Goal: Information Seeking & Learning: Learn about a topic

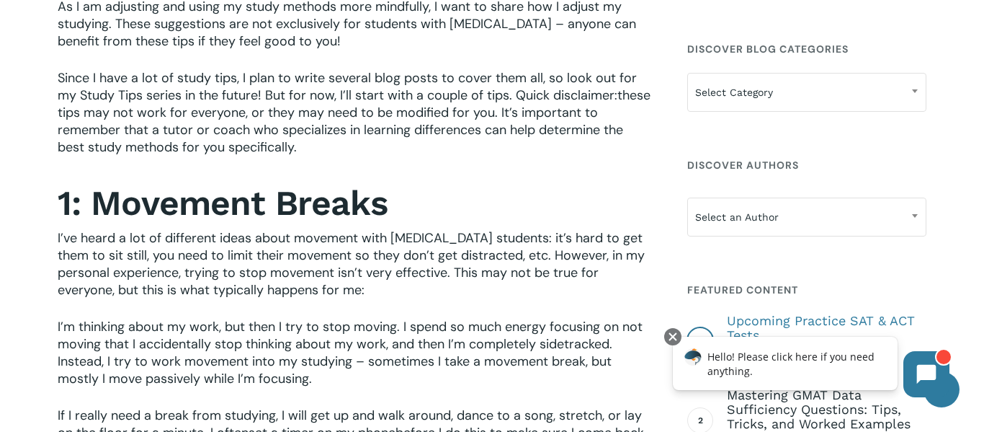
scroll to position [679, 0]
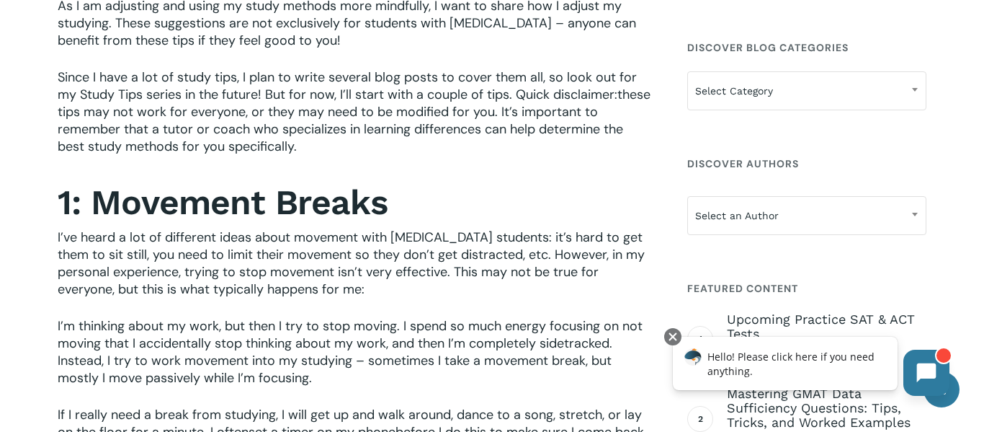
click at [920, 362] on button at bounding box center [927, 372] width 46 height 46
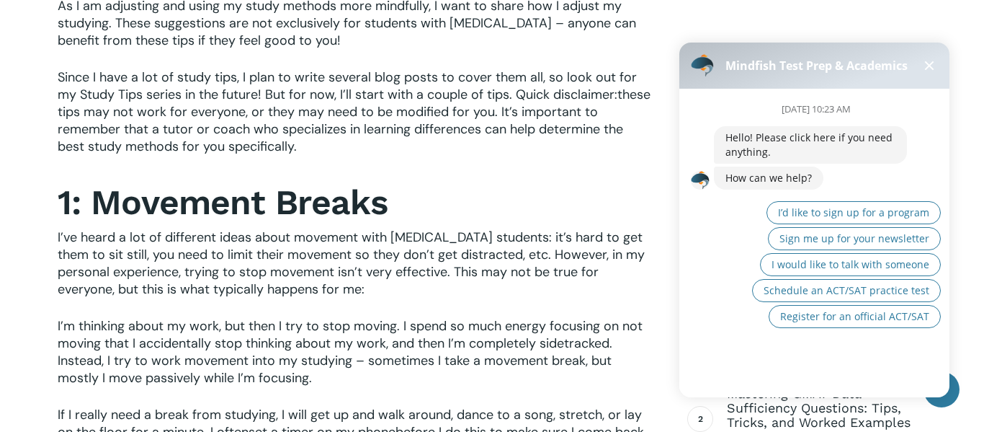
click at [926, 62] on span at bounding box center [929, 65] width 9 height 9
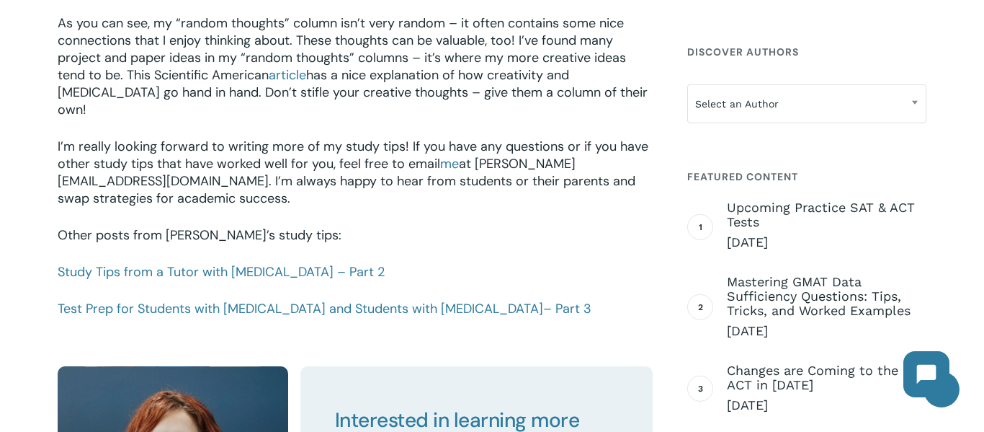
scroll to position [2044, 0]
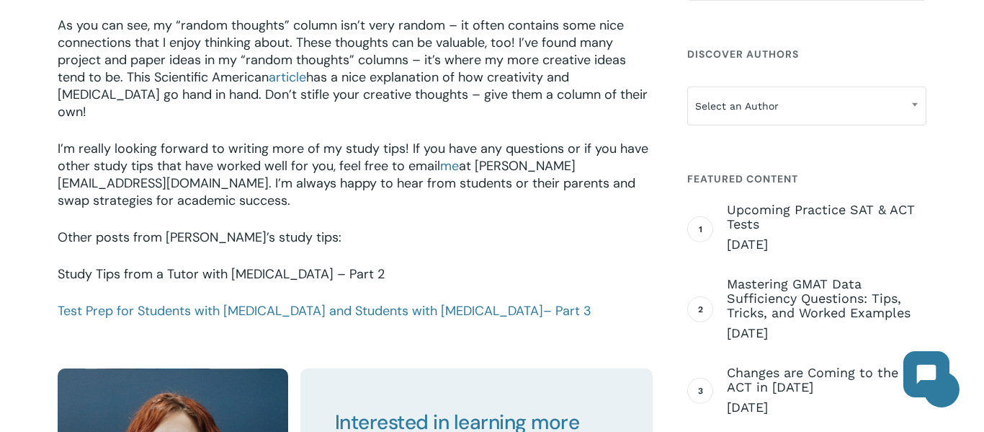
click at [265, 265] on link "Study Tips from a Tutor with [MEDICAL_DATA] – Part 2" at bounding box center [221, 273] width 327 height 17
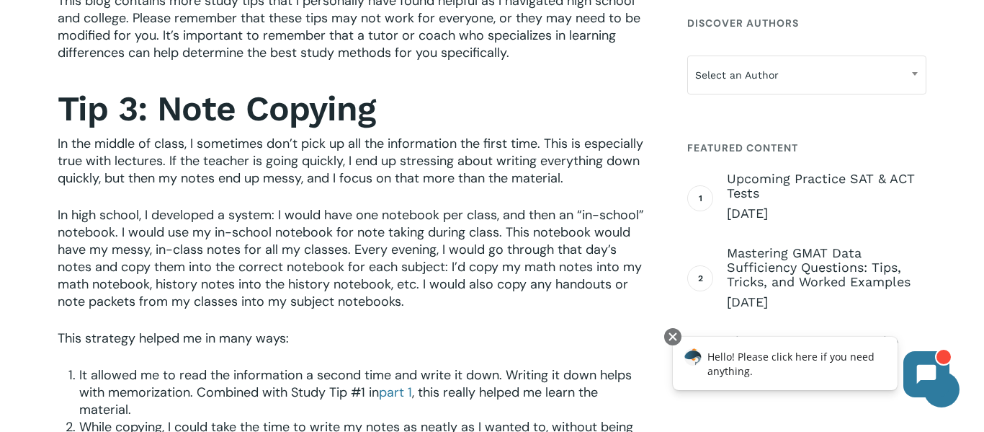
scroll to position [593, 0]
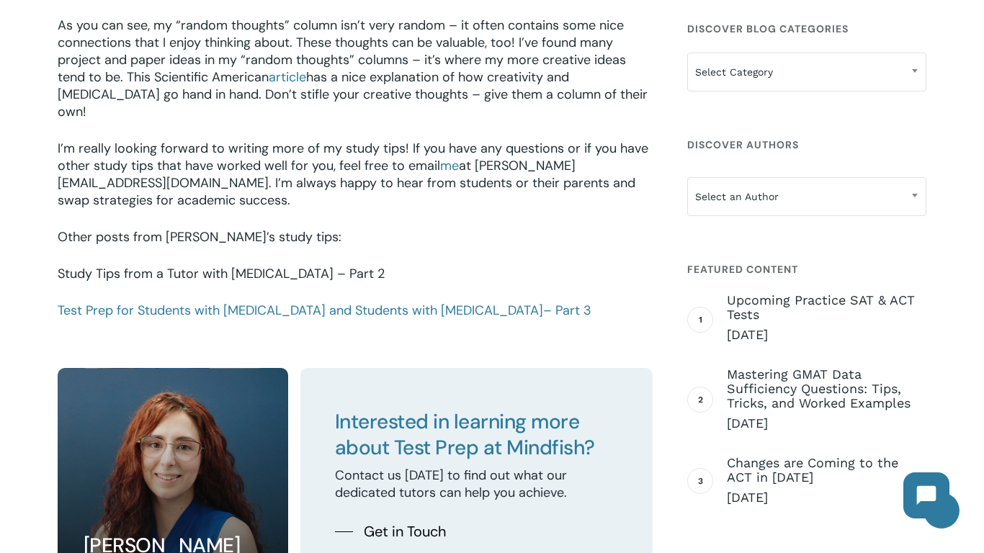
click at [110, 265] on link "Study Tips from a Tutor with [MEDICAL_DATA] – Part 2" at bounding box center [221, 273] width 327 height 17
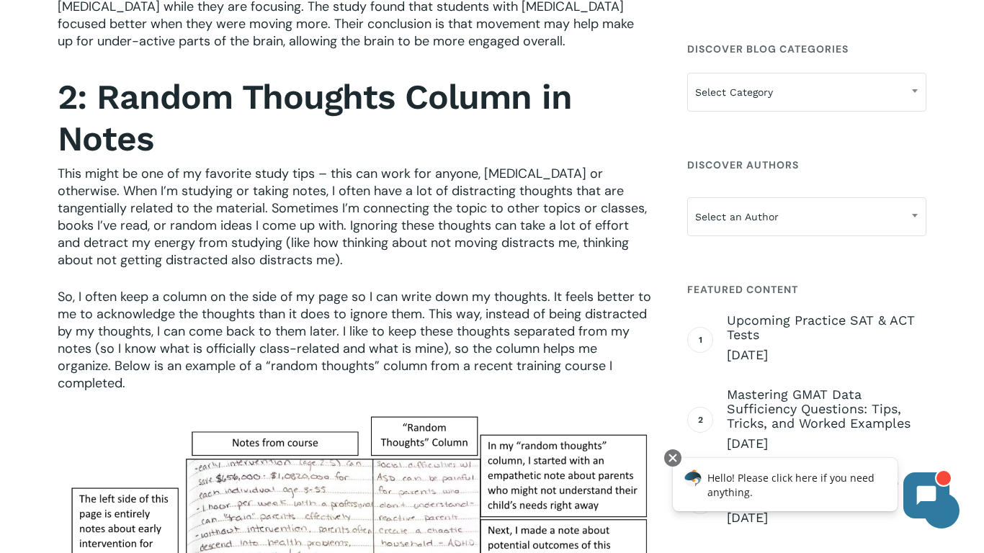
scroll to position [1276, 0]
